Goal: Use online tool/utility: Utilize a website feature to perform a specific function

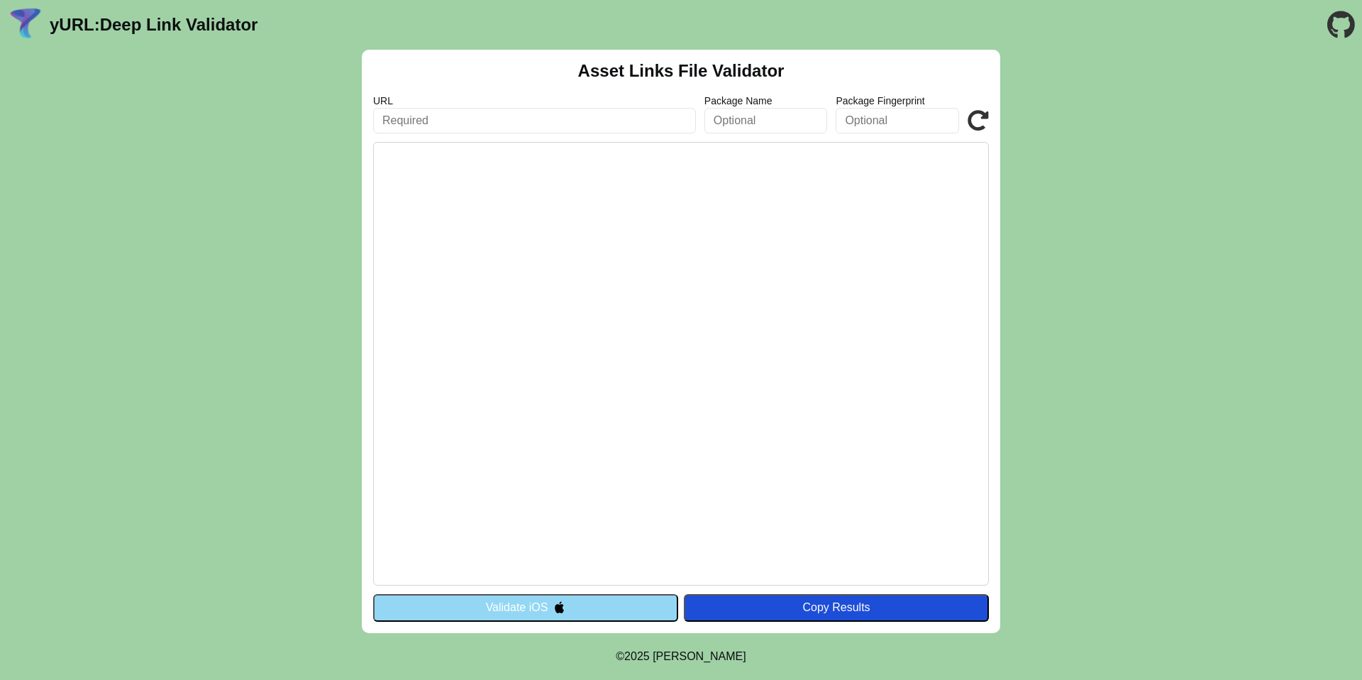
click at [586, 123] on input "text" at bounding box center [534, 121] width 323 height 26
type input "n"
type input "[DOMAIN_NAME]"
click at [786, 616] on button "Copy Results" at bounding box center [836, 607] width 305 height 27
click at [694, 291] on pre at bounding box center [681, 363] width 616 height 443
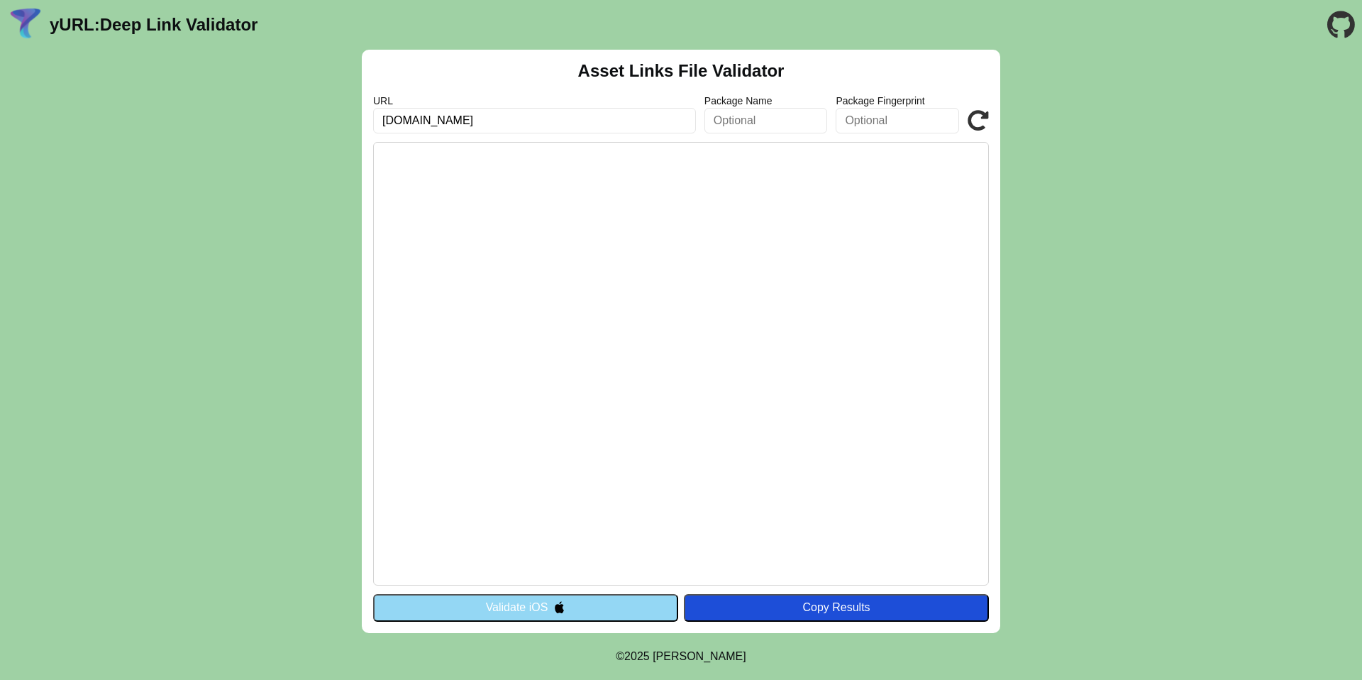
click at [571, 123] on input "[DOMAIN_NAME]" at bounding box center [534, 121] width 323 height 26
click at [970, 114] on icon at bounding box center [978, 120] width 21 height 21
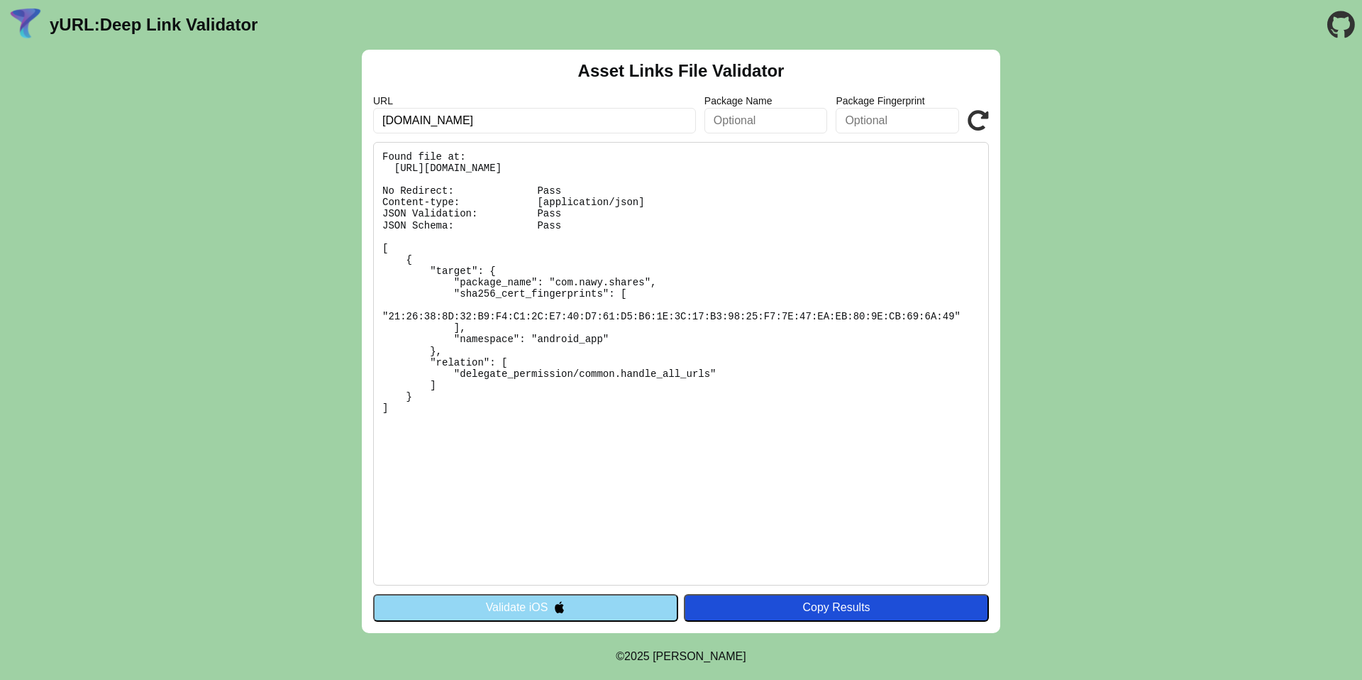
click at [754, 219] on pre "Found file at: https://go-app.nawy.com/.well-known/assetlinks.json No Redirect:…" at bounding box center [681, 363] width 616 height 443
click at [560, 201] on pre "Found file at: https://go-app.nawy.com/.well-known/assetlinks.json No Redirect:…" at bounding box center [681, 363] width 616 height 443
click at [560, 201] on pre "Found file at: [URL][DOMAIN_NAME] No Redirect: Pass Content-type: [application/…" at bounding box center [681, 363] width 616 height 443
click at [551, 211] on pre "Found file at: [URL][DOMAIN_NAME] No Redirect: Pass Content-type: [application/…" at bounding box center [681, 363] width 616 height 443
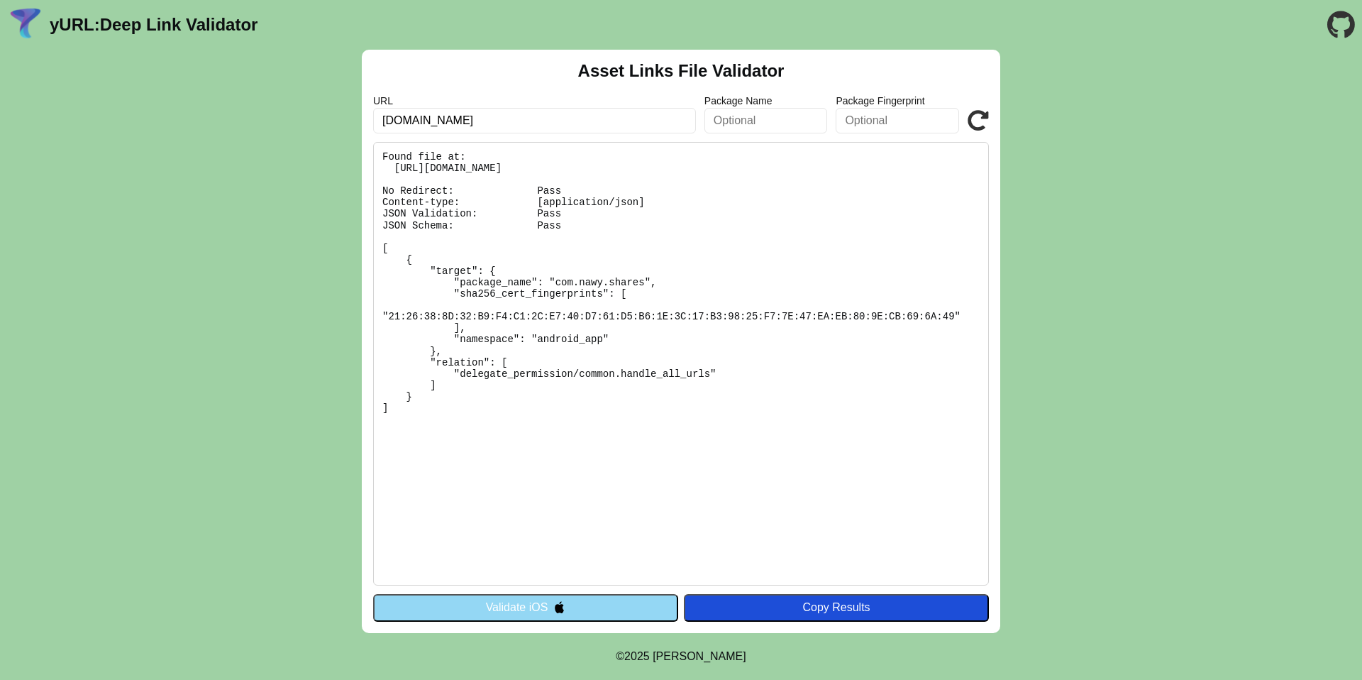
click at [551, 211] on pre "Found file at: [URL][DOMAIN_NAME] No Redirect: Pass Content-type: [application/…" at bounding box center [681, 363] width 616 height 443
click at [550, 221] on pre "Found file at: [URL][DOMAIN_NAME] No Redirect: Pass Content-type: [application/…" at bounding box center [681, 363] width 616 height 443
click at [550, 221] on pre "Found file at: https://go-app.nawy.com/.well-known/assetlinks.json No Redirect:…" at bounding box center [681, 363] width 616 height 443
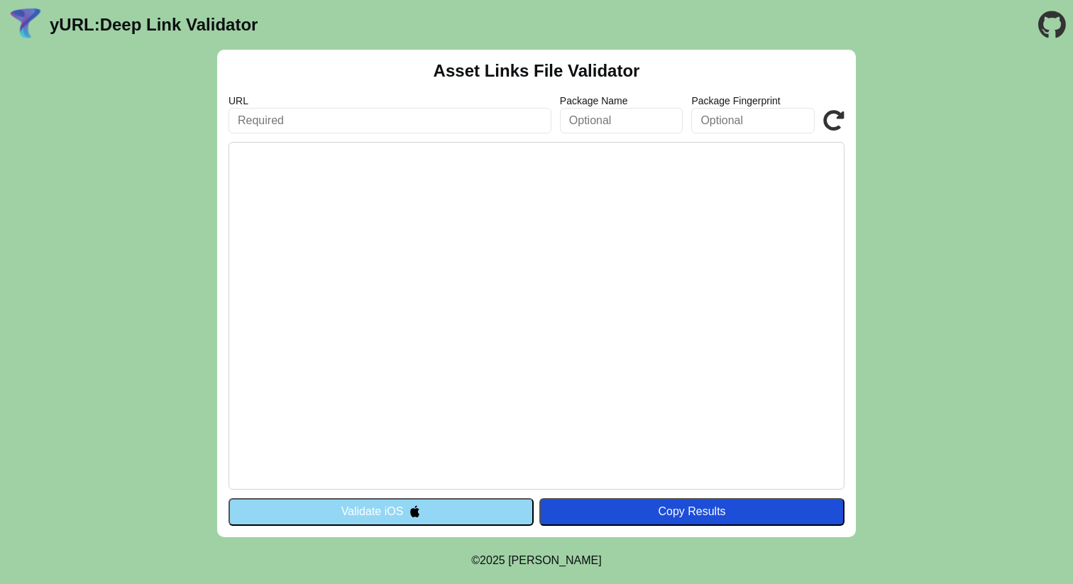
type input "[DOMAIN_NAME]"
click at [831, 129] on icon at bounding box center [833, 120] width 21 height 21
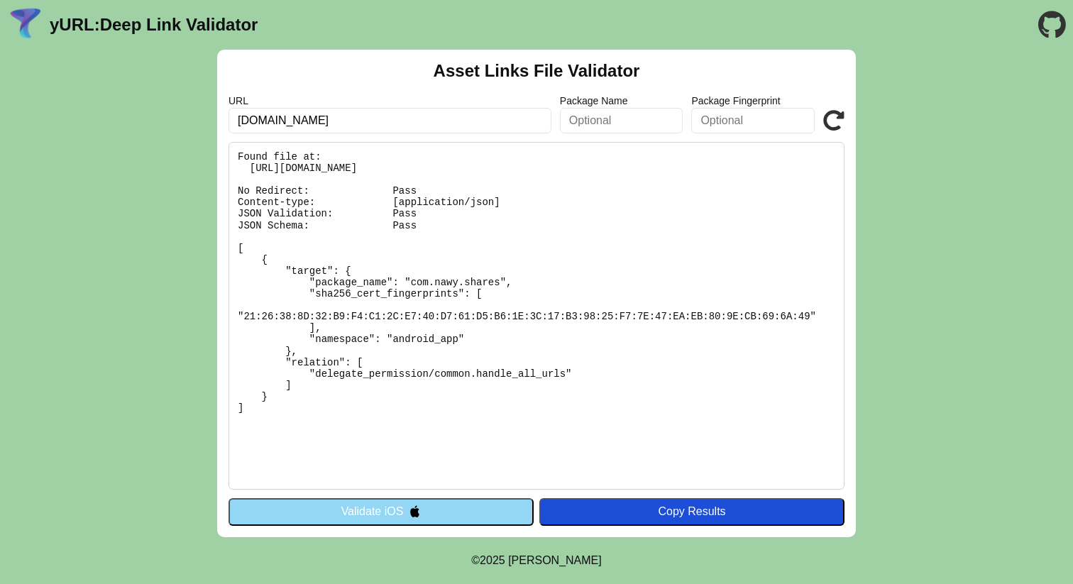
click at [836, 116] on icon at bounding box center [833, 120] width 21 height 21
click at [384, 131] on input "[DOMAIN_NAME]" at bounding box center [389, 121] width 323 height 26
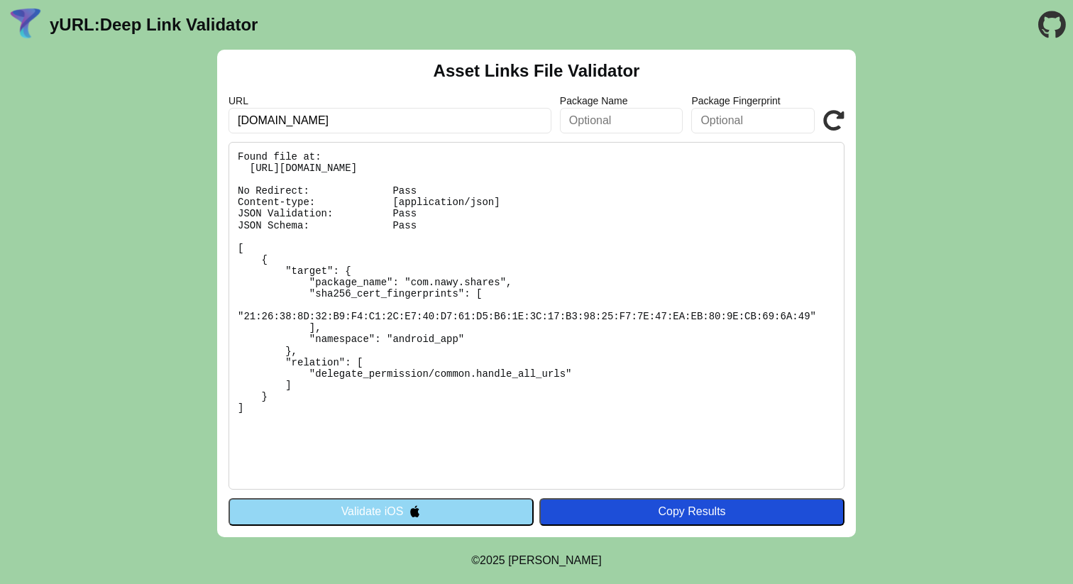
click at [384, 131] on input "[DOMAIN_NAME]" at bounding box center [389, 121] width 323 height 26
click at [831, 113] on icon at bounding box center [833, 120] width 21 height 21
click at [375, 517] on button "Validate iOS" at bounding box center [380, 511] width 305 height 27
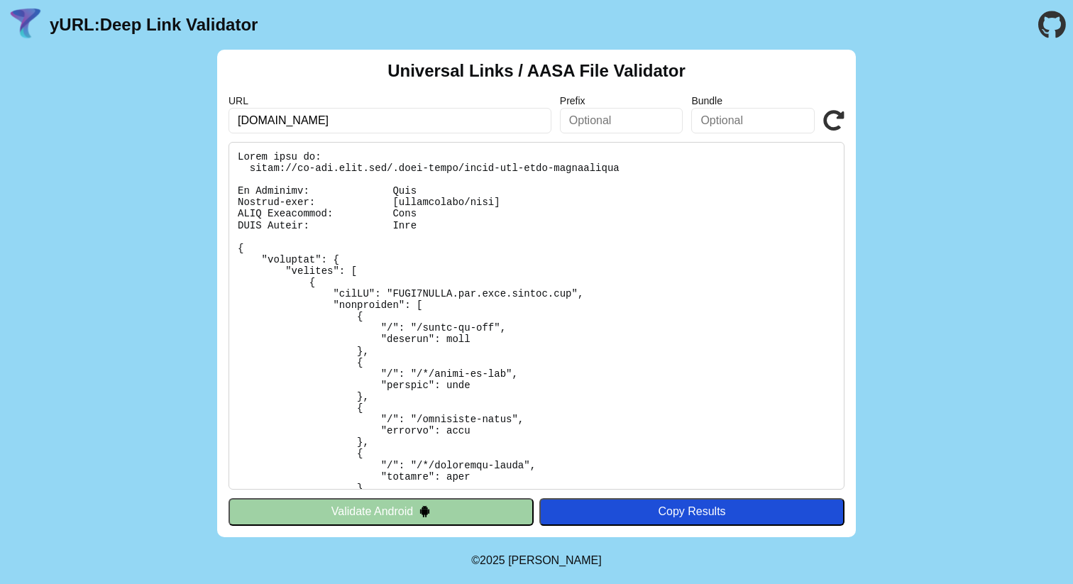
click at [839, 118] on icon at bounding box center [833, 120] width 21 height 21
